Goal: Transaction & Acquisition: Subscribe to service/newsletter

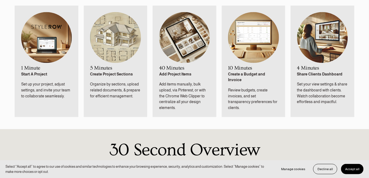
scroll to position [298, 0]
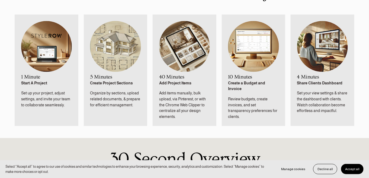
click at [43, 60] on img at bounding box center [46, 46] width 51 height 51
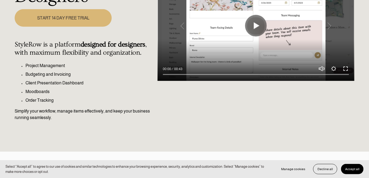
scroll to position [108, 0]
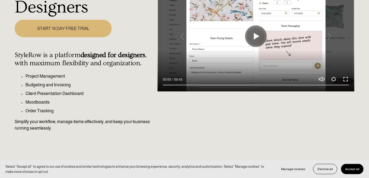
click at [66, 27] on link "START 14 DAY FREE TRIAL" at bounding box center [63, 29] width 97 height 18
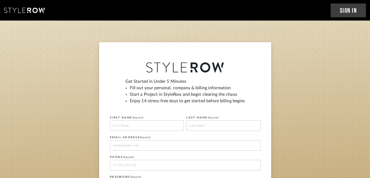
click at [135, 129] on input at bounding box center [147, 126] width 74 height 11
type input "Lacey"
type input "[PERSON_NAME]"
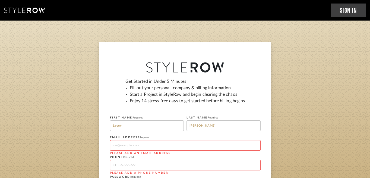
click at [139, 143] on input at bounding box center [185, 145] width 151 height 11
type input "lacey@studiohaus.org"
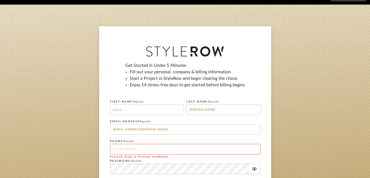
scroll to position [54, 0]
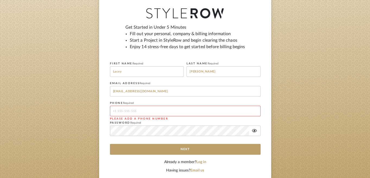
click at [134, 109] on input "tel" at bounding box center [185, 111] width 151 height 11
type input "8505828505"
click at [254, 131] on fa-icon at bounding box center [254, 131] width 11 height 4
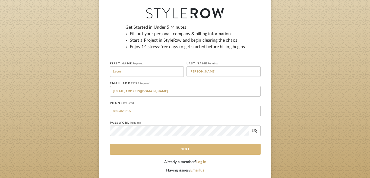
click at [168, 146] on button "Next" at bounding box center [185, 149] width 151 height 11
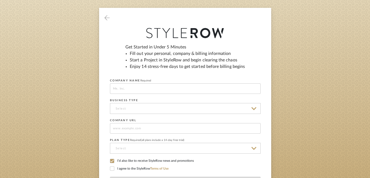
scroll to position [0, 0]
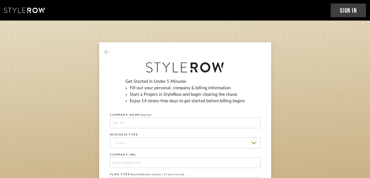
click at [145, 125] on input at bounding box center [185, 123] width 151 height 11
type input "Studio Haus, Inc"
click at [139, 144] on input at bounding box center [185, 143] width 151 height 11
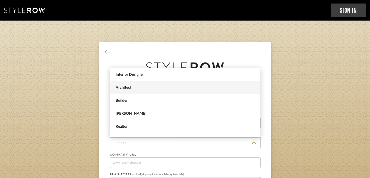
drag, startPoint x: 155, startPoint y: 85, endPoint x: 140, endPoint y: 85, distance: 15.2
click at [140, 85] on span "Architect" at bounding box center [185, 87] width 150 height 13
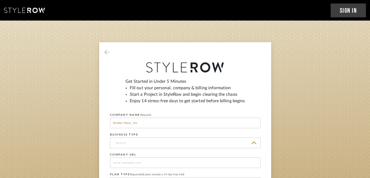
type input "Architect"
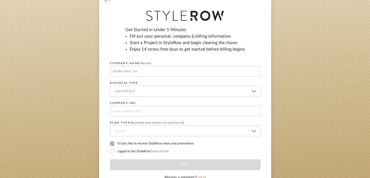
scroll to position [54, 0]
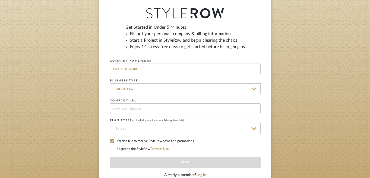
click at [140, 108] on input at bounding box center [185, 109] width 151 height 11
type input "www.studiohaus.org"
click at [150, 121] on span "(all plans include a 14-day free trial)" at bounding box center [162, 120] width 43 height 3
click at [151, 125] on input at bounding box center [185, 128] width 151 height 11
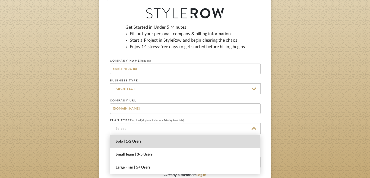
click at [153, 142] on span "Solo | 1-2 Users" at bounding box center [186, 142] width 140 height 5
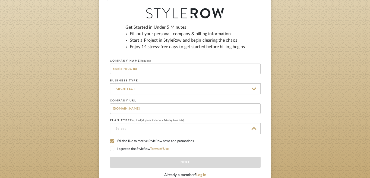
type input "Solo | 1-2 Users"
click at [105, 150] on div "Get Started in Under 5 Minutes Fill out your personal, company & billing inform…" at bounding box center [185, 94] width 172 height 212
click at [112, 150] on icon at bounding box center [112, 149] width 4 height 4
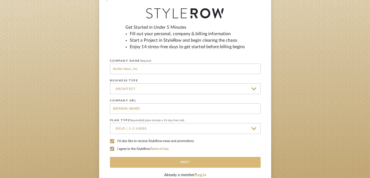
click at [174, 163] on button "Next" at bounding box center [185, 162] width 151 height 11
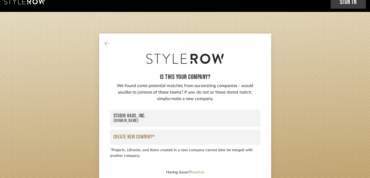
scroll to position [0, 0]
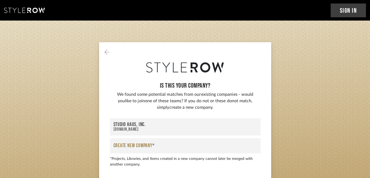
click at [186, 130] on div "www.studiohaus.org" at bounding box center [184, 129] width 143 height 5
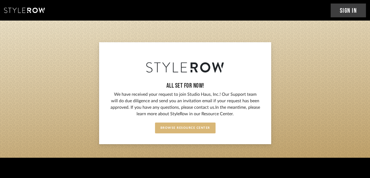
click at [177, 124] on button "Browse Resource Center" at bounding box center [185, 128] width 60 height 11
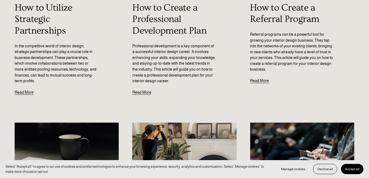
scroll to position [428, 0]
